Goal: Use online tool/utility: Utilize a website feature to perform a specific function

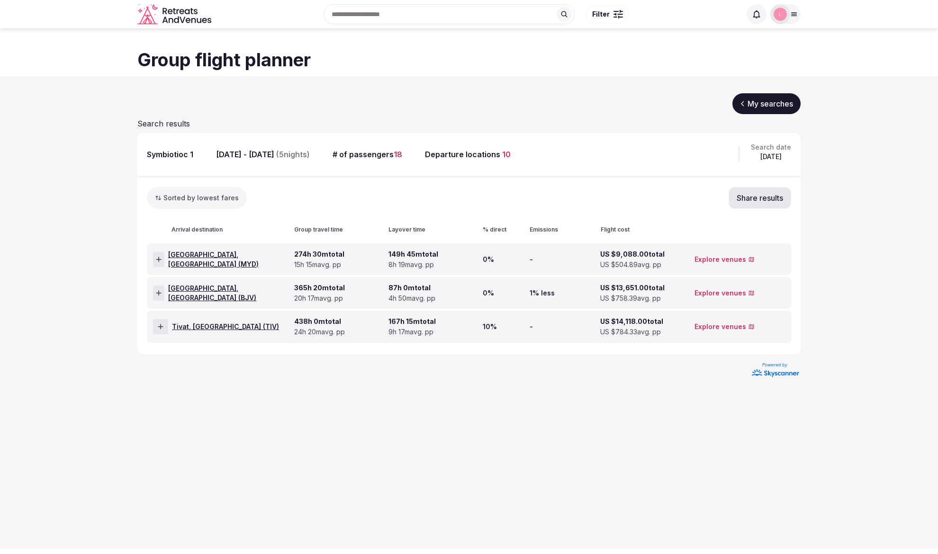
click at [154, 261] on div at bounding box center [158, 259] width 11 height 15
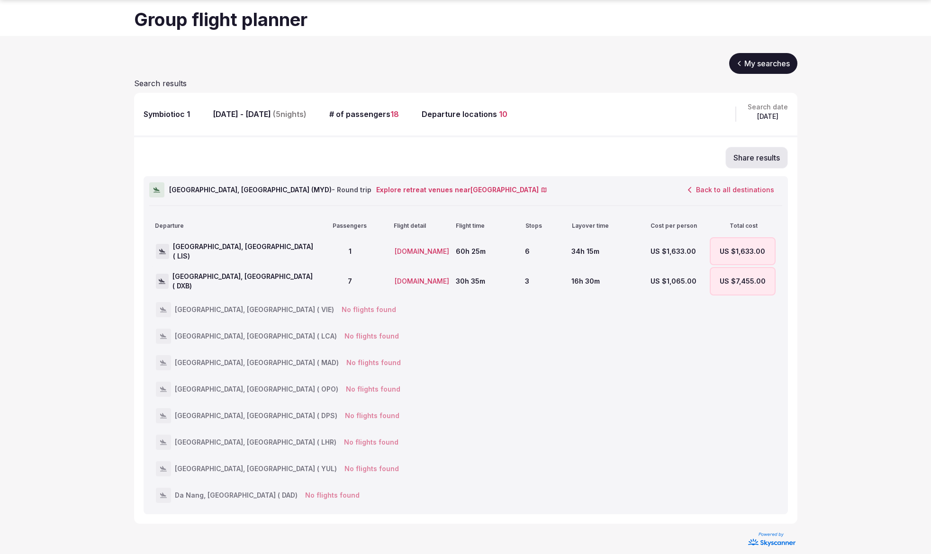
scroll to position [48, 0]
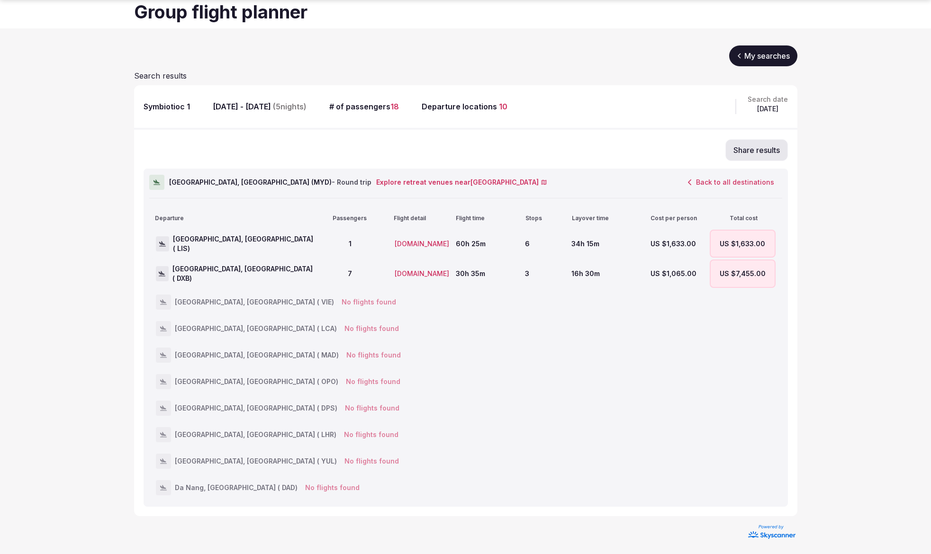
click at [713, 179] on button "Back to all destinations" at bounding box center [731, 182] width 102 height 16
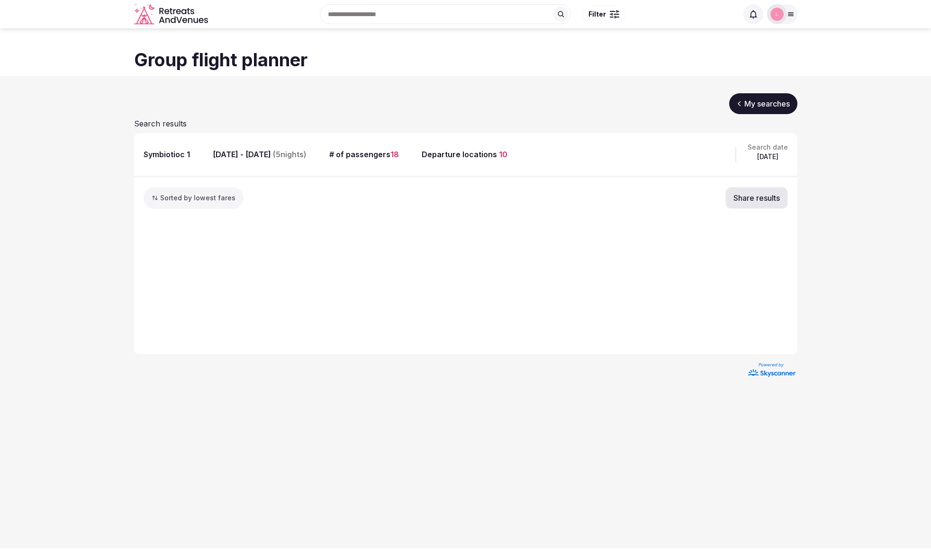
scroll to position [0, 0]
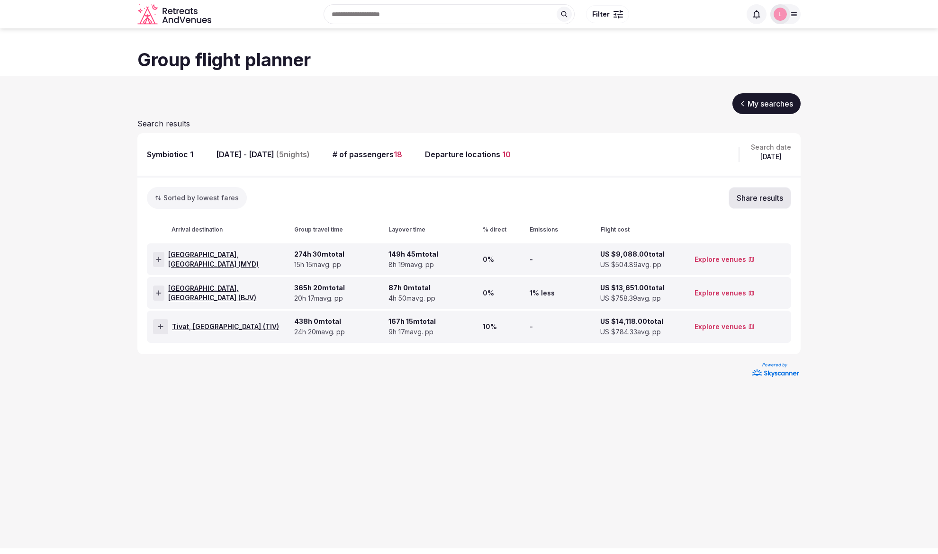
click at [164, 297] on div at bounding box center [158, 293] width 11 height 15
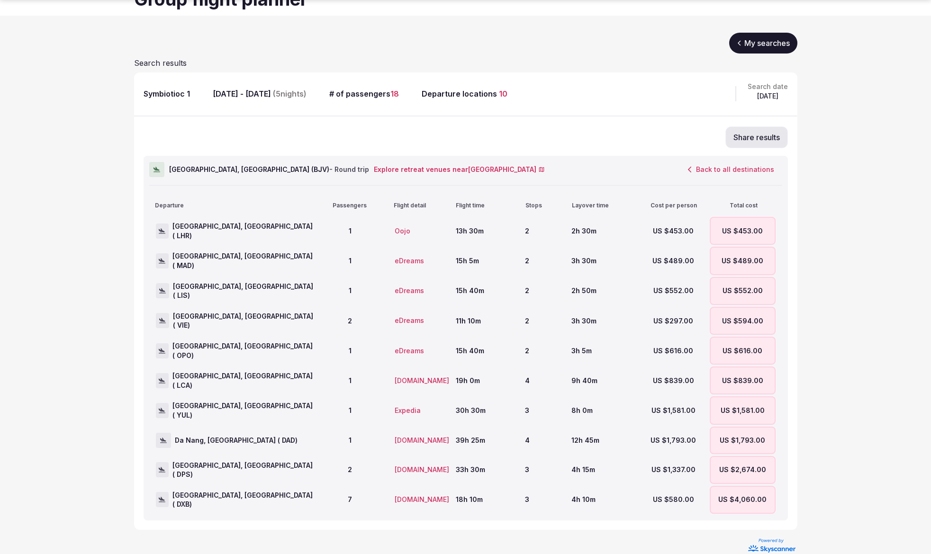
scroll to position [71, 0]
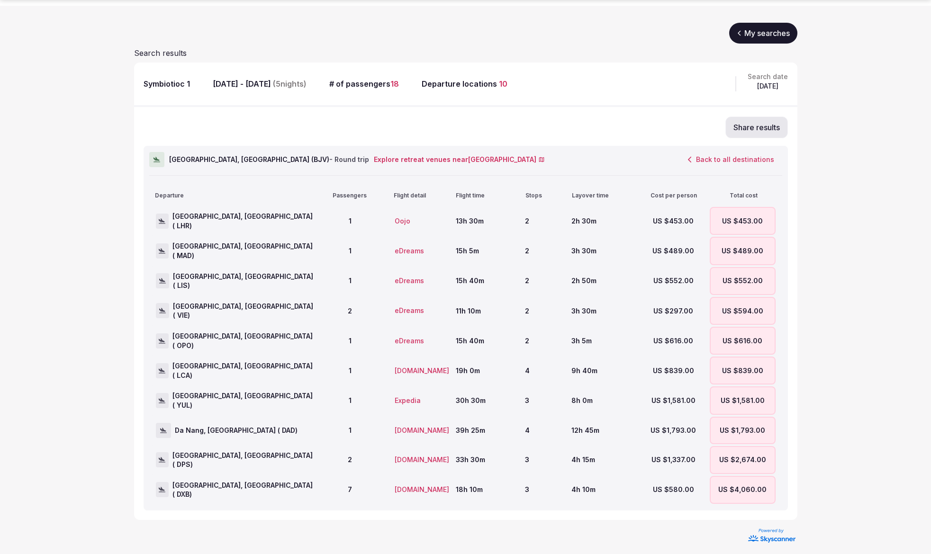
click at [706, 160] on button "Back to all destinations" at bounding box center [731, 160] width 102 height 16
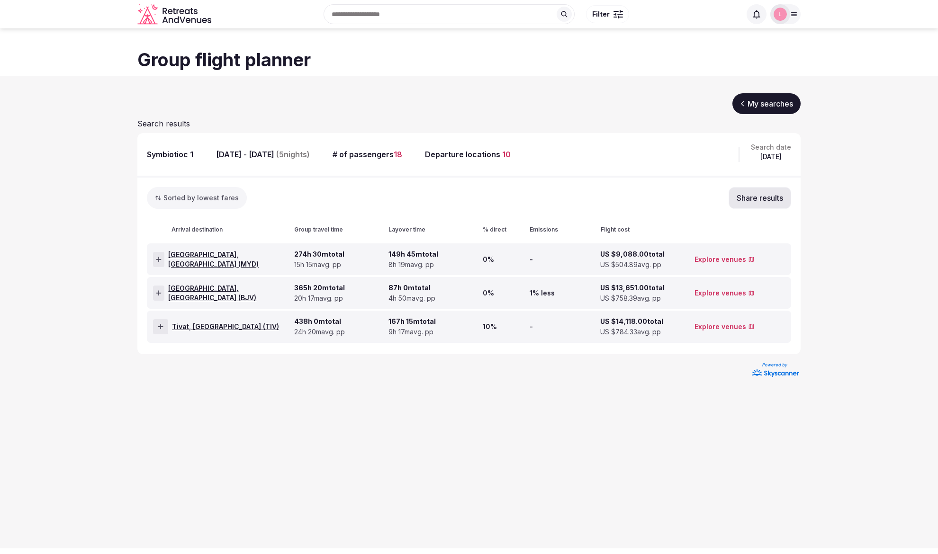
click at [197, 327] on span "Tivat, [GEOGRAPHIC_DATA] ( TIV )" at bounding box center [225, 326] width 107 height 9
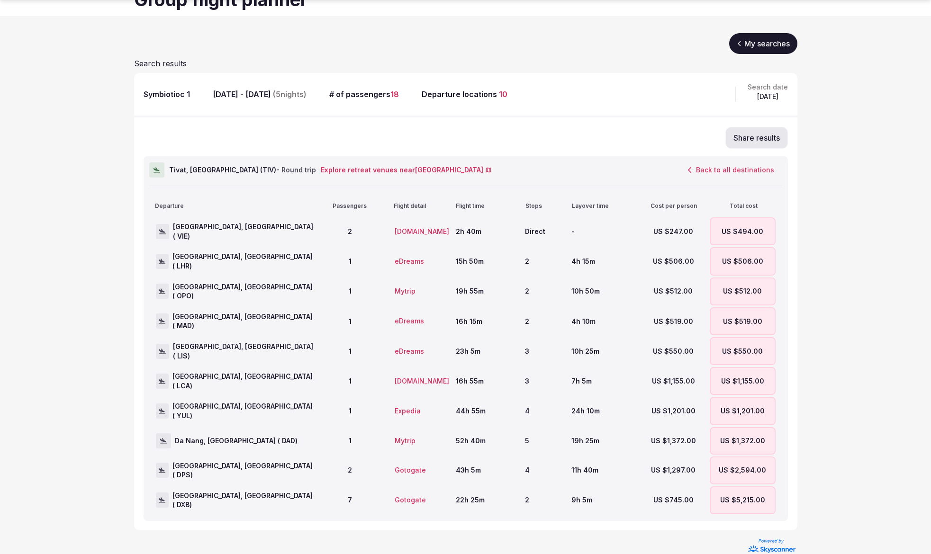
scroll to position [71, 0]
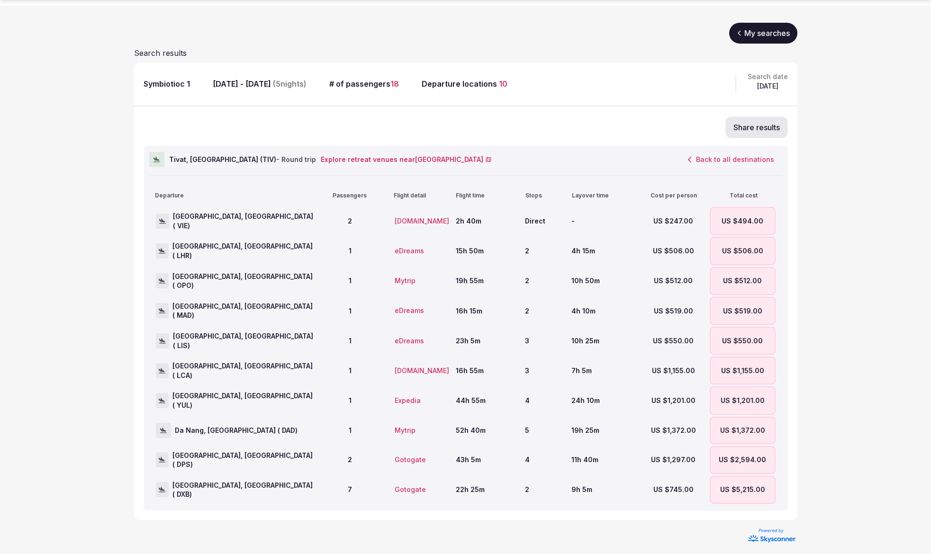
click at [708, 157] on button "Back to all destinations" at bounding box center [731, 160] width 102 height 16
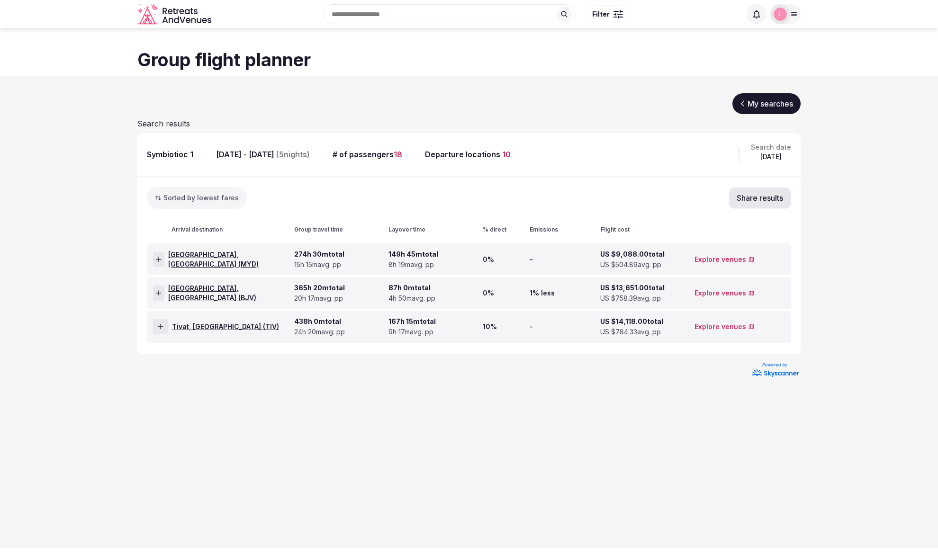
click at [196, 261] on span "Malindi, [GEOGRAPHIC_DATA] ( MYD )" at bounding box center [229, 259] width 122 height 18
